Goal: Information Seeking & Learning: Learn about a topic

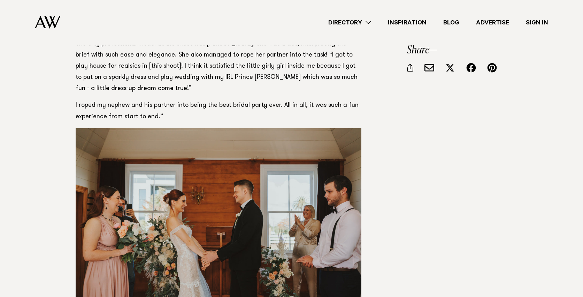
scroll to position [777, 0]
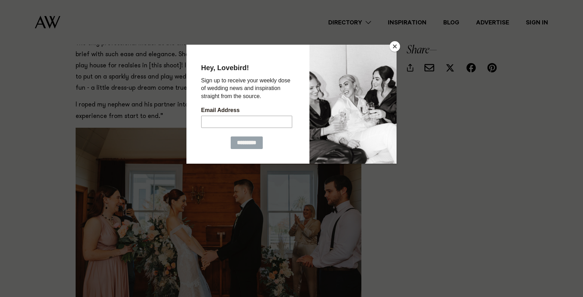
click at [397, 47] on button "Close" at bounding box center [395, 46] width 10 height 10
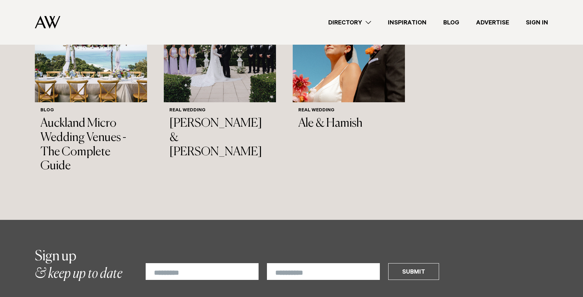
scroll to position [2963, 0]
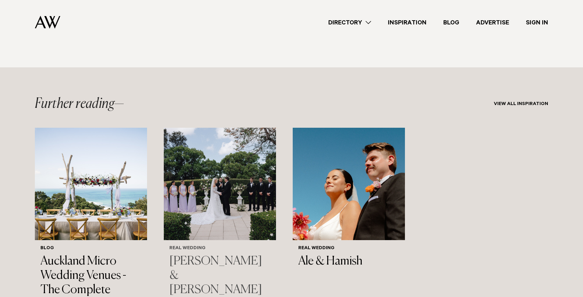
click at [239, 174] on img "2 / 3" at bounding box center [220, 184] width 112 height 112
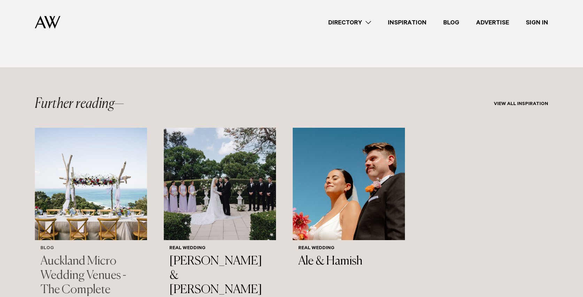
click at [70, 152] on img "1 / 3" at bounding box center [91, 184] width 112 height 112
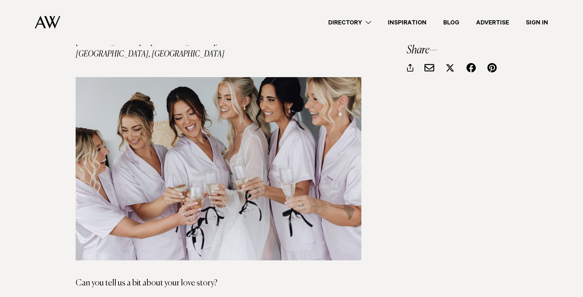
scroll to position [456, 0]
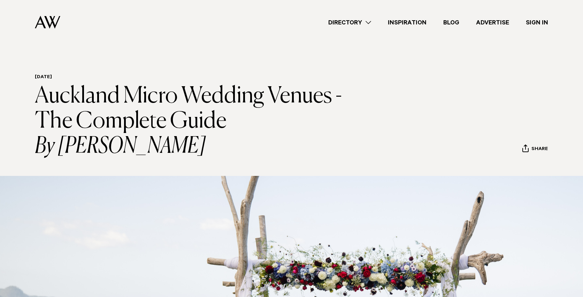
click at [46, 21] on img at bounding box center [47, 22] width 25 height 13
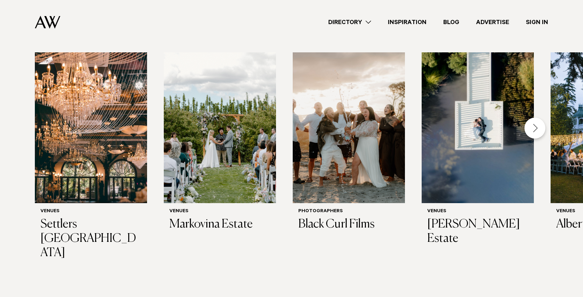
scroll to position [194, 0]
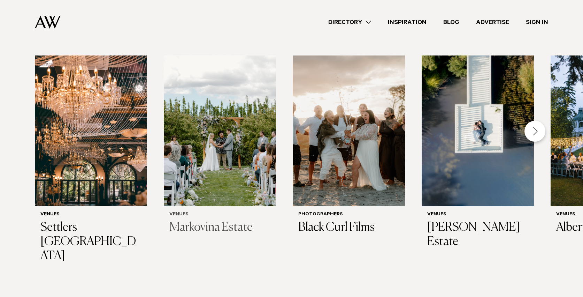
click at [206, 133] on img "2 / 29" at bounding box center [220, 130] width 112 height 151
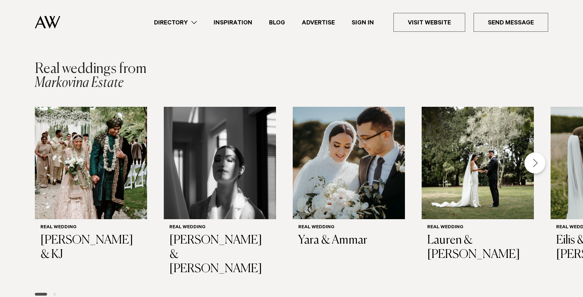
scroll to position [1005, 0]
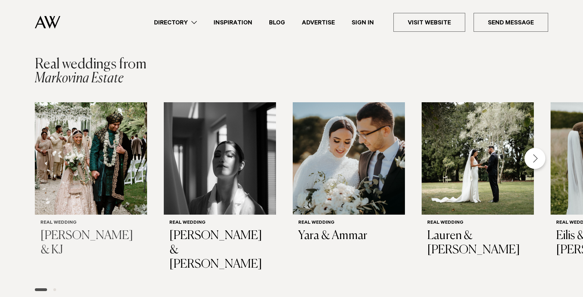
click at [88, 142] on img "1 / 6" at bounding box center [91, 158] width 112 height 112
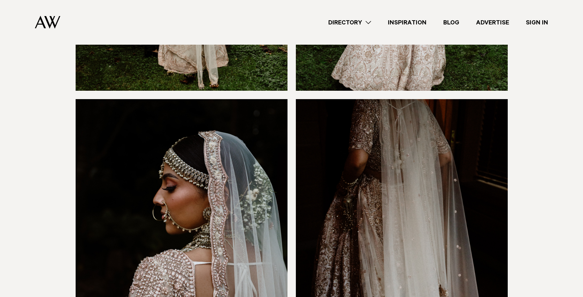
scroll to position [4278, 0]
